Goal: Navigation & Orientation: Go to known website

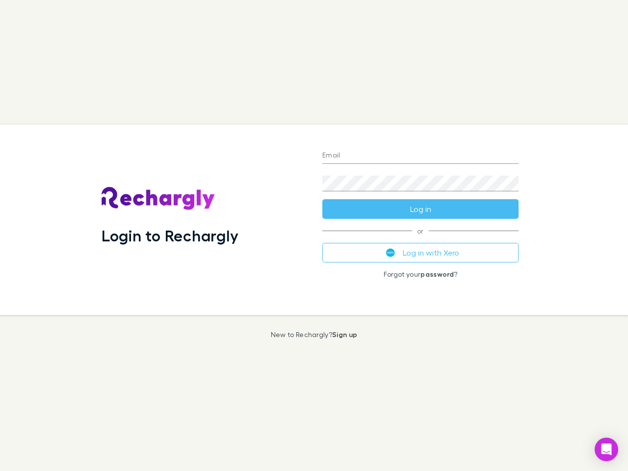
click at [314, 236] on div "Login to Rechargly" at bounding box center [204, 220] width 221 height 190
click at [421, 156] on input "Email" at bounding box center [420, 156] width 196 height 16
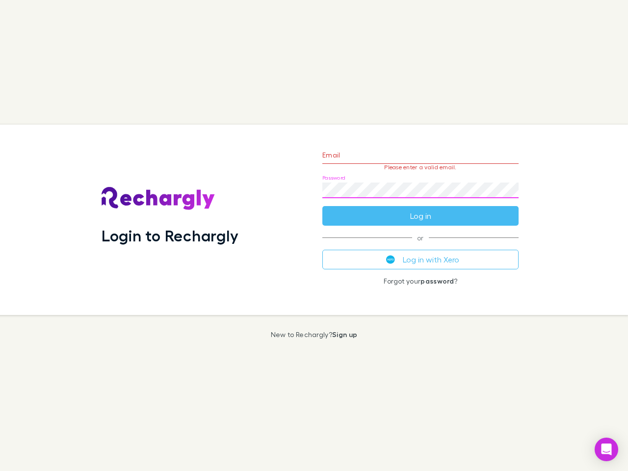
click at [421, 209] on form "Email Please enter a valid email. Password Log in" at bounding box center [420, 182] width 196 height 85
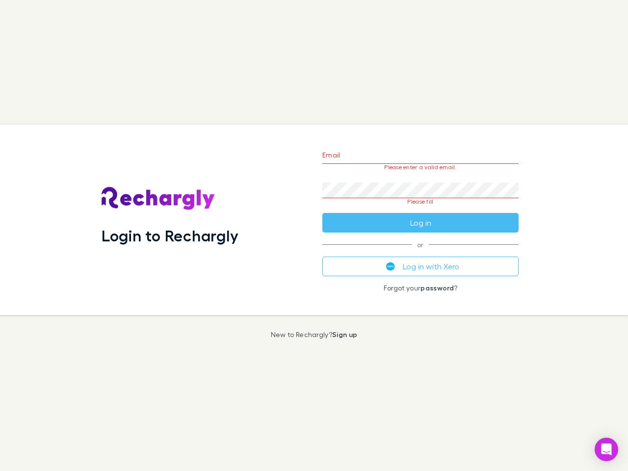
click at [421, 253] on div "Email Please enter a valid email. Password Please fill Log in or Log in with Xe…" at bounding box center [421, 220] width 212 height 190
click at [607, 450] on icon "Open Intercom Messenger" at bounding box center [607, 450] width 10 height 12
